Goal: Check status: Check status

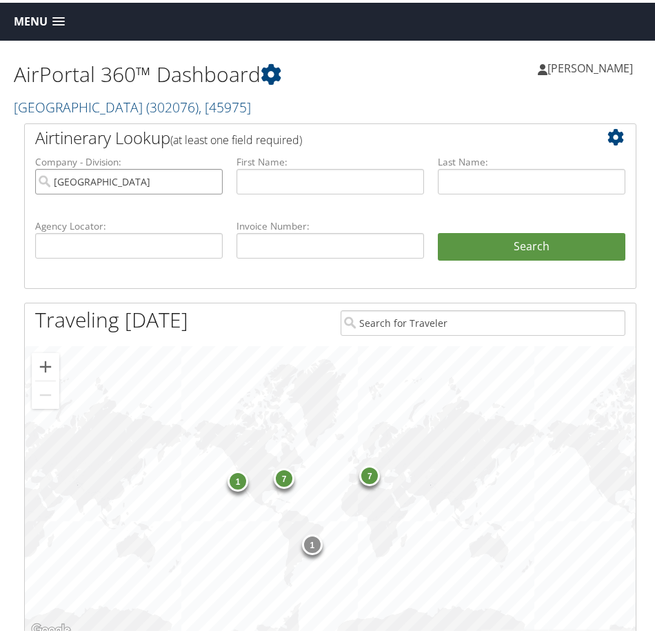
click at [209, 178] on input "[GEOGRAPHIC_DATA]" at bounding box center [129, 179] width 188 height 26
click at [172, 238] on input "text" at bounding box center [129, 243] width 188 height 26
paste input "CZV9MK"
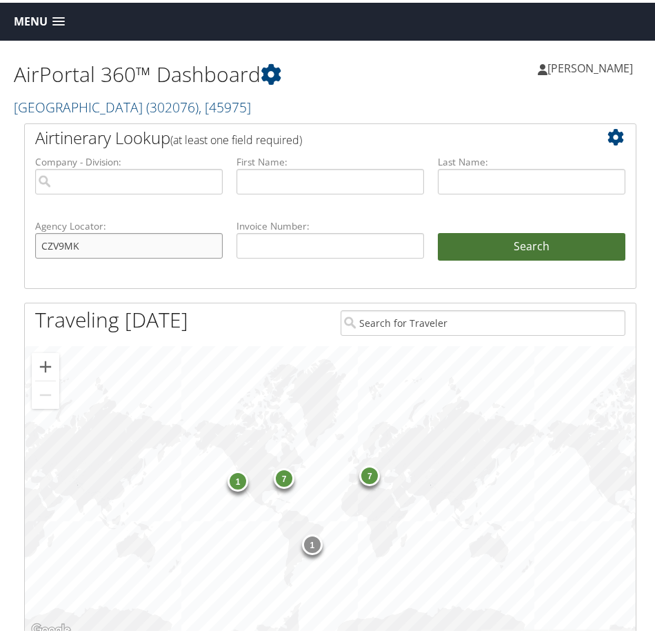
type input "CZV9MK"
click at [502, 244] on button "Search" at bounding box center [532, 244] width 188 height 28
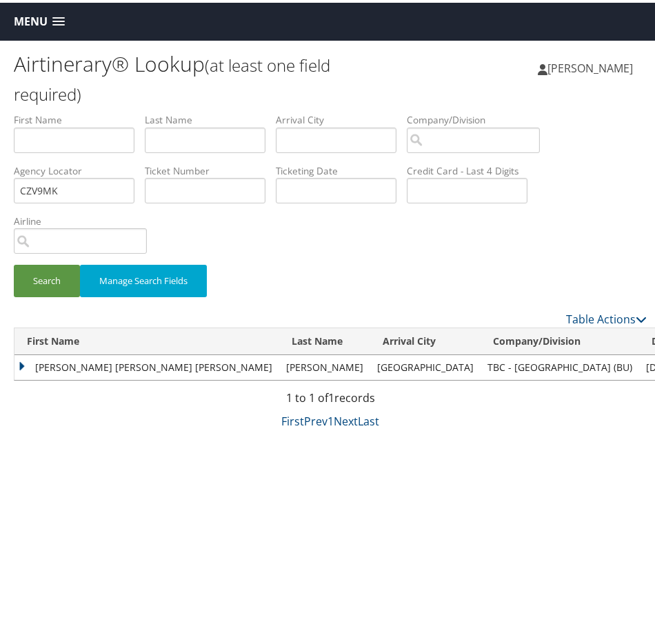
click at [22, 362] on td "JESUS ENRIQUE II GUANZON" at bounding box center [146, 365] width 265 height 25
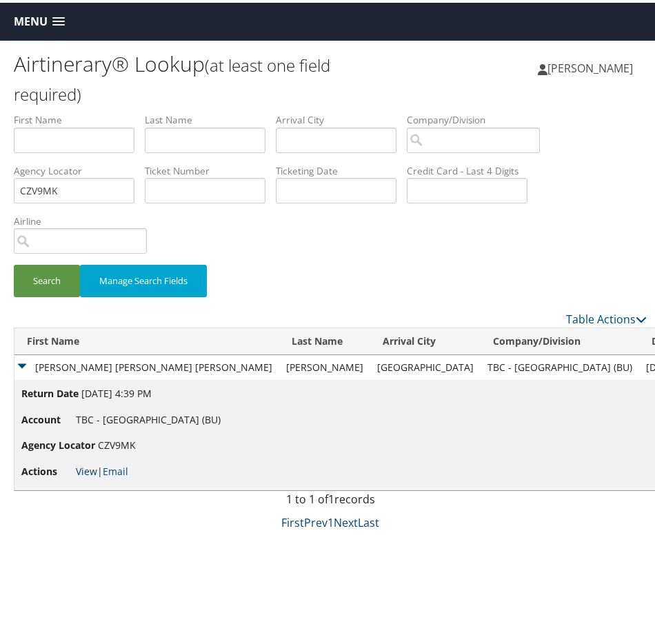
click at [81, 467] on link "View" at bounding box center [86, 468] width 21 height 13
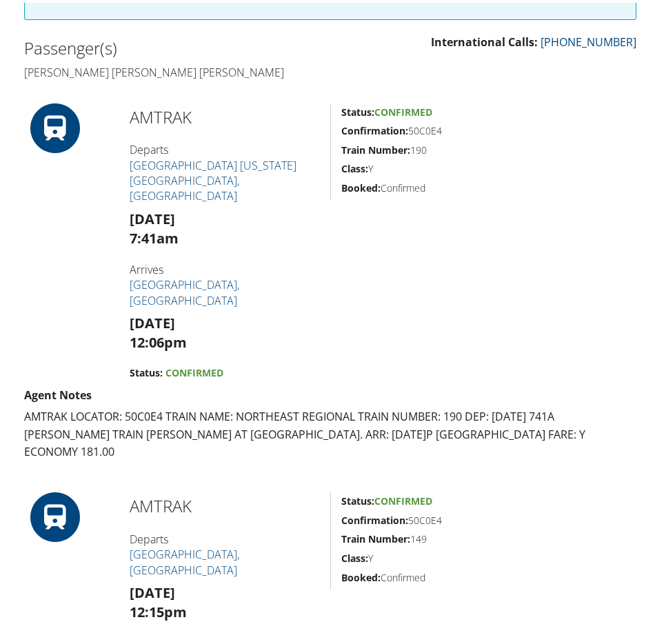
scroll to position [483, 0]
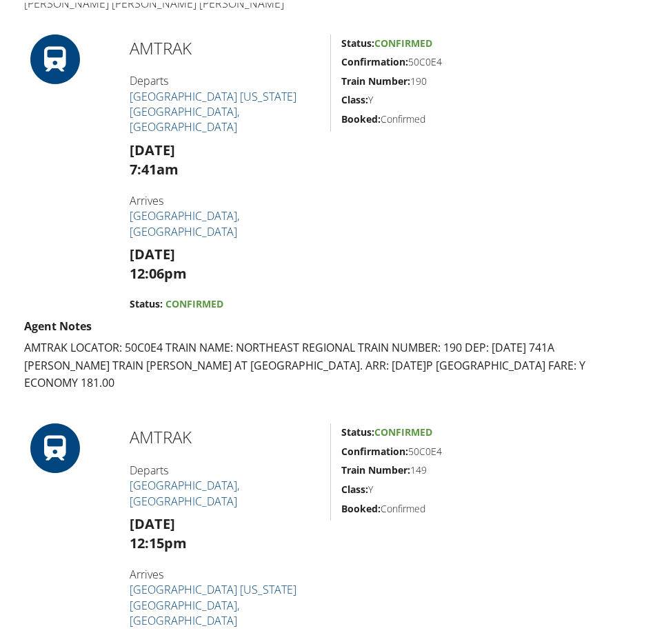
click at [429, 58] on h5 "Confirmation: 50C0E4" at bounding box center [489, 59] width 295 height 14
copy h5 "50C0E4"
